Goal: Browse casually

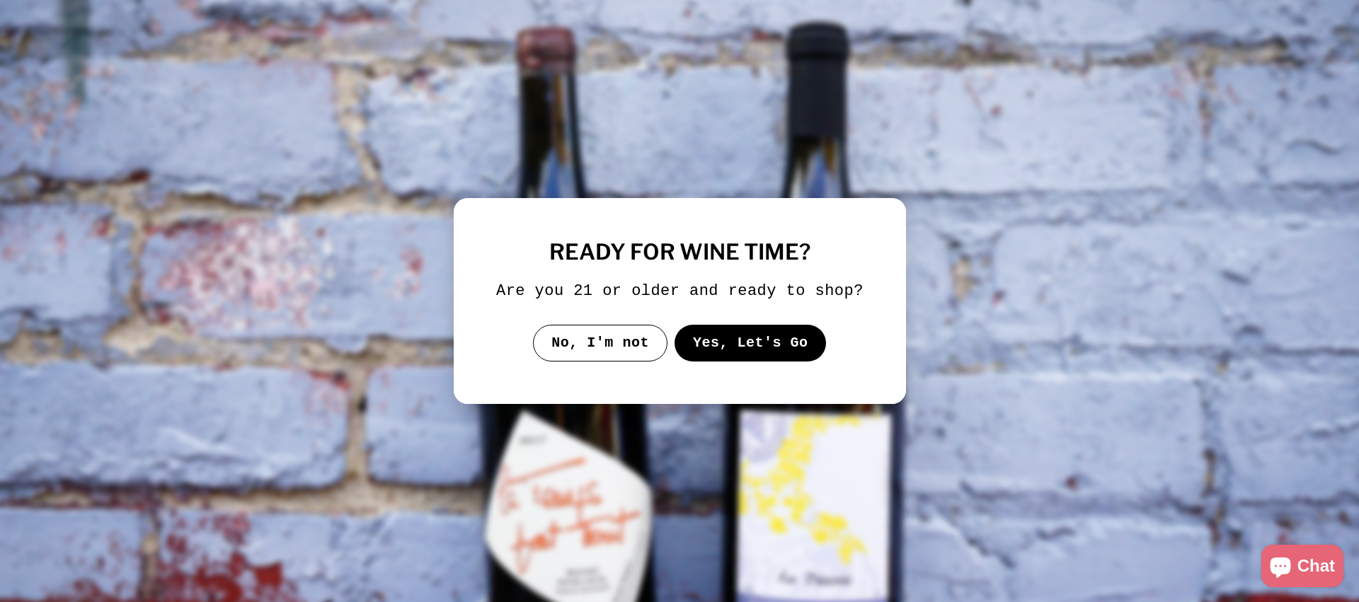
click at [725, 357] on button "Yes, Let's Go" at bounding box center [750, 343] width 152 height 37
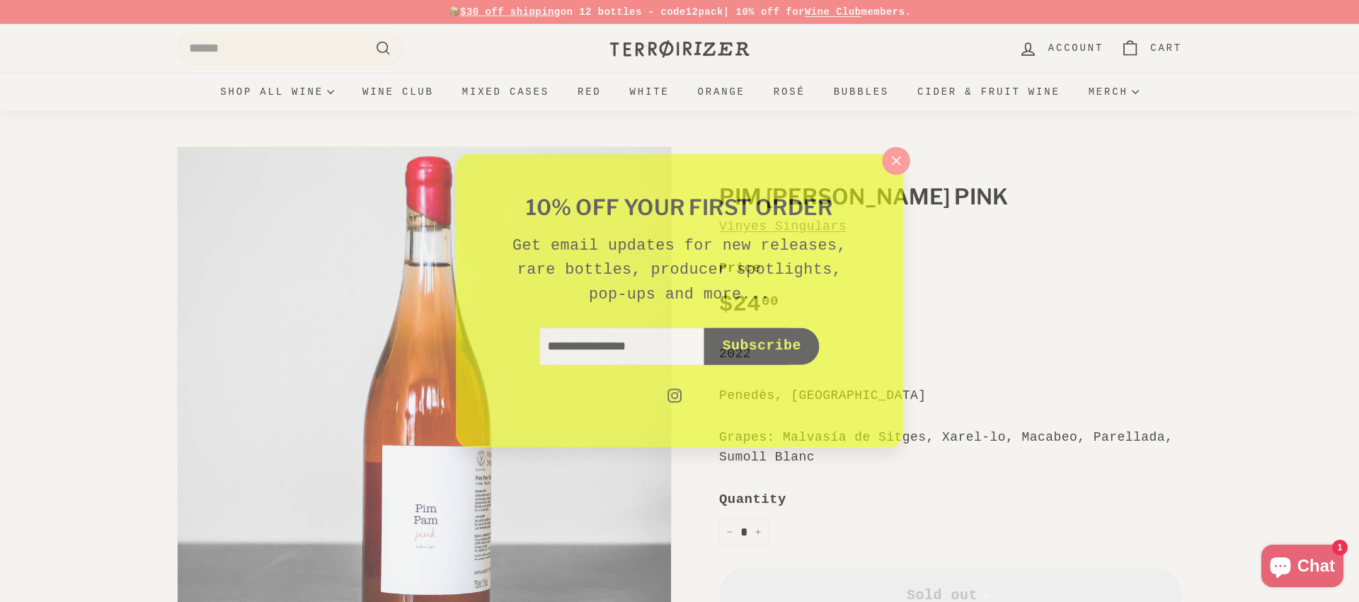
click at [911, 175] on div "10% off your first order Get email updates for new releases, rare bottles, prod…" at bounding box center [679, 301] width 1359 height 602
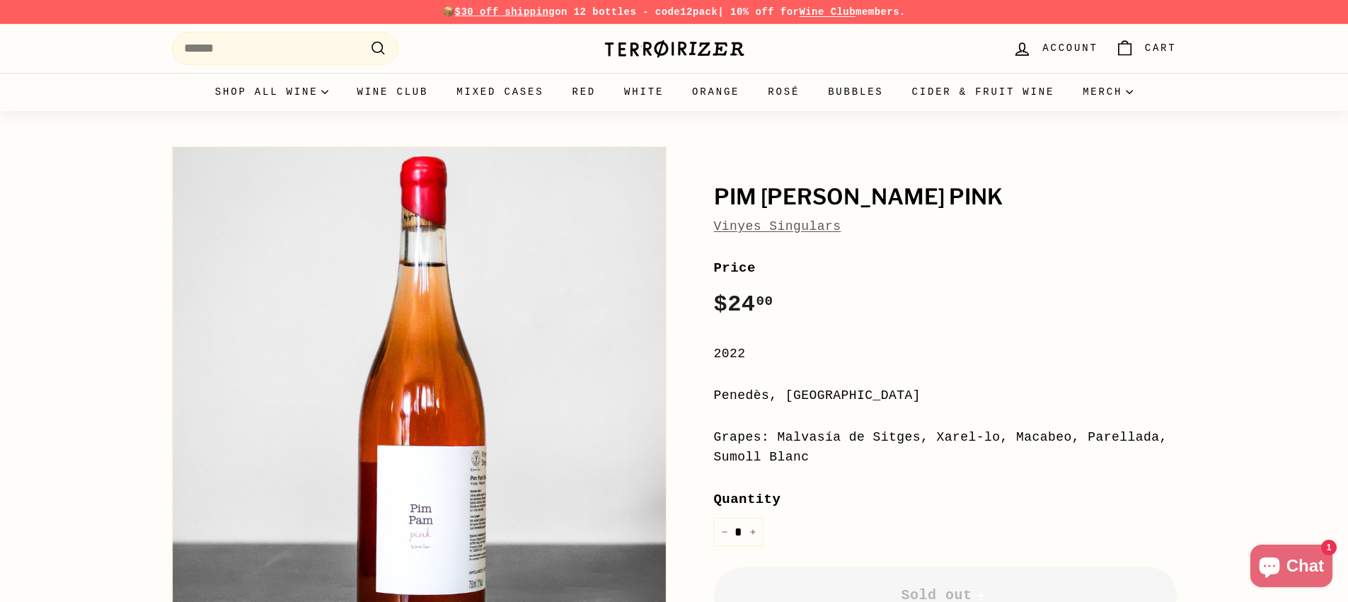
click at [633, 42] on img at bounding box center [675, 49] width 142 height 20
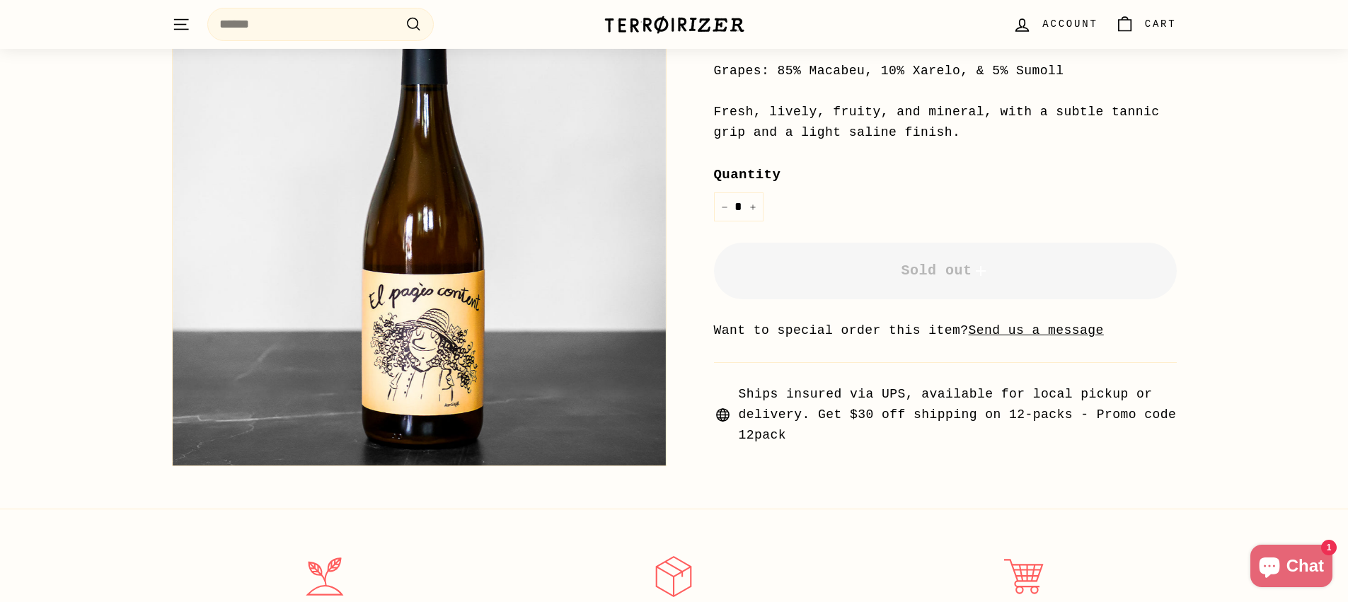
scroll to position [393, 0]
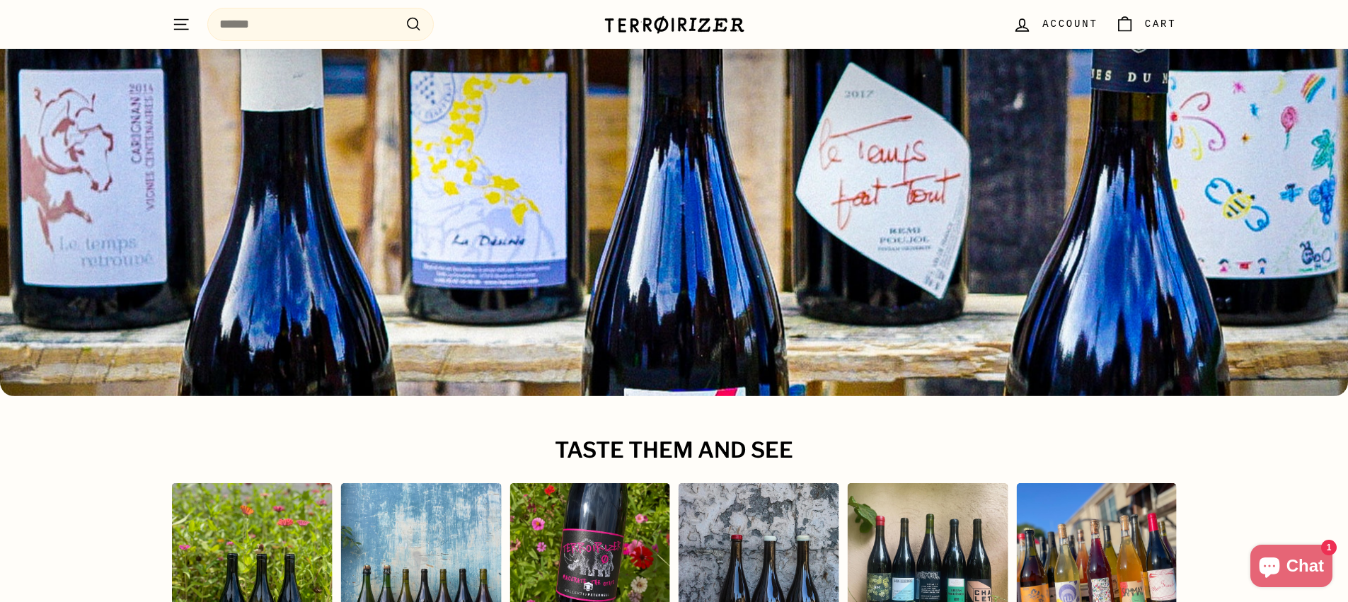
scroll to position [5698, 0]
